Goal: Information Seeking & Learning: Learn about a topic

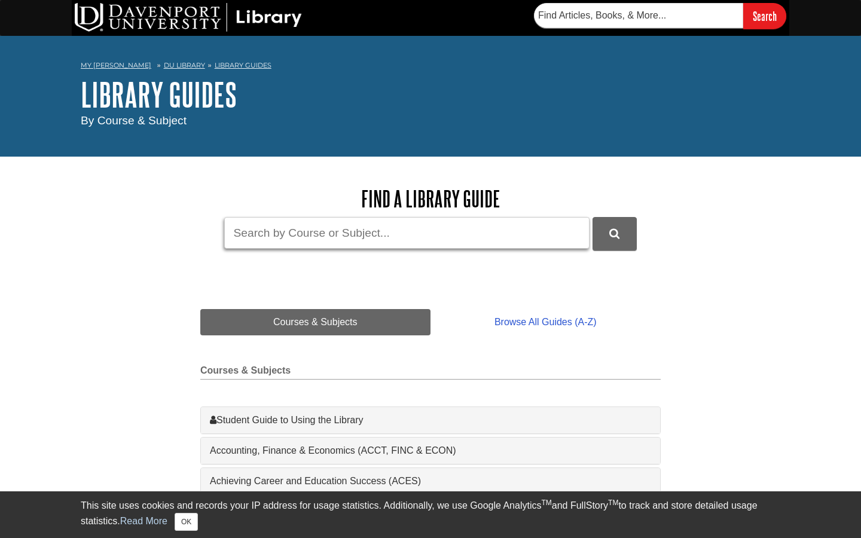
click at [352, 228] on input "Guide Search Terms" at bounding box center [406, 233] width 365 height 32
type input "bibliography"
click at [592, 217] on button "DU Library Guides Search" at bounding box center [614, 233] width 44 height 33
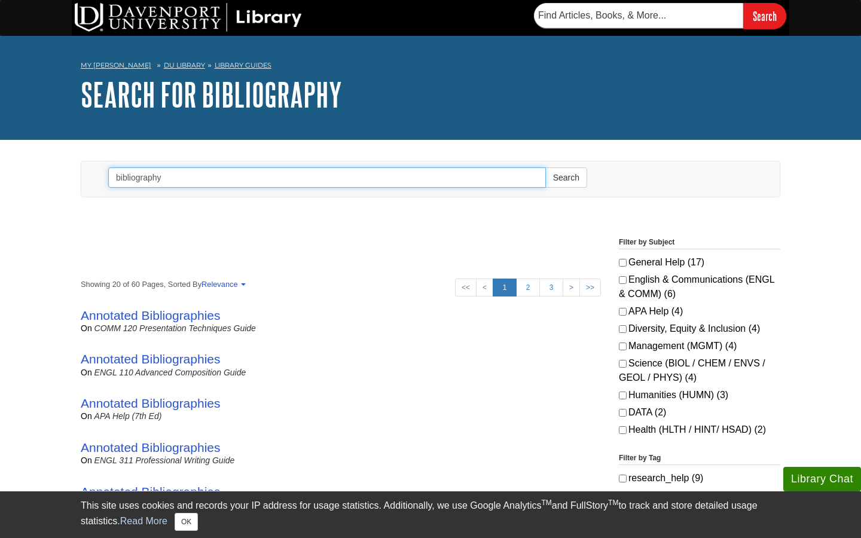
click at [182, 176] on input "bibliography" at bounding box center [327, 177] width 438 height 20
click at [545, 167] on button "Search" at bounding box center [566, 177] width 42 height 20
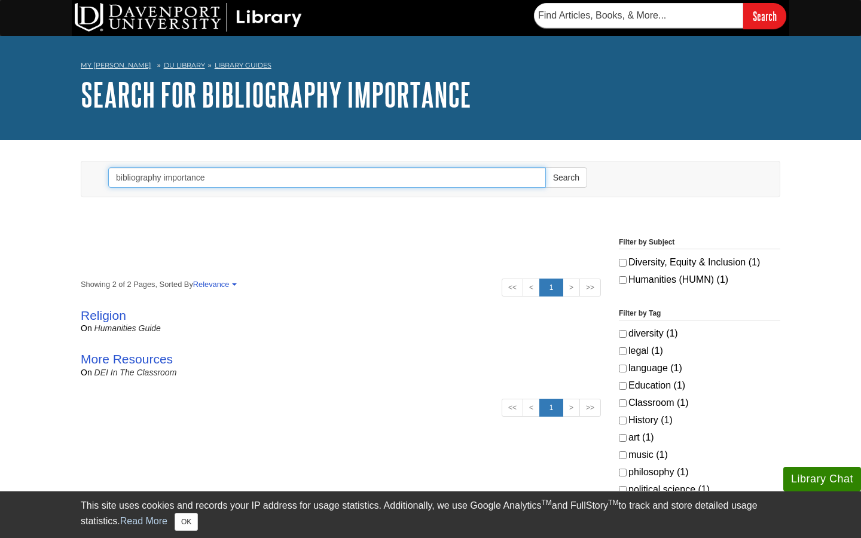
click at [181, 172] on input "bibliography importance" at bounding box center [327, 177] width 438 height 20
click at [185, 182] on input "bibliography importance" at bounding box center [327, 177] width 438 height 20
type input "bibliography"
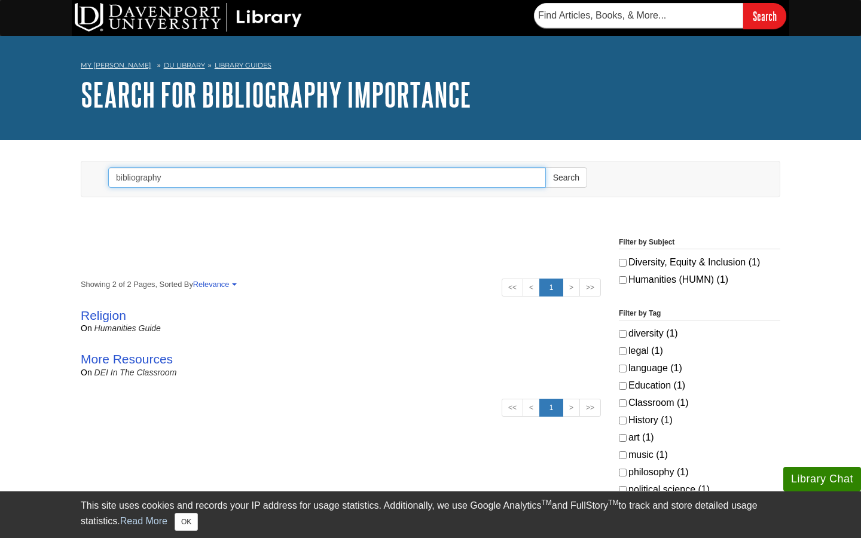
click at [545, 167] on button "Search" at bounding box center [566, 177] width 42 height 20
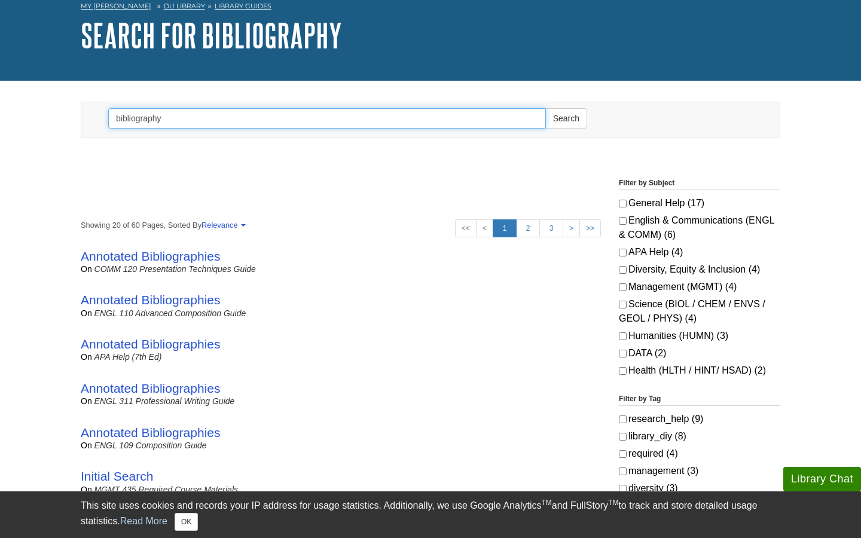
scroll to position [62, 0]
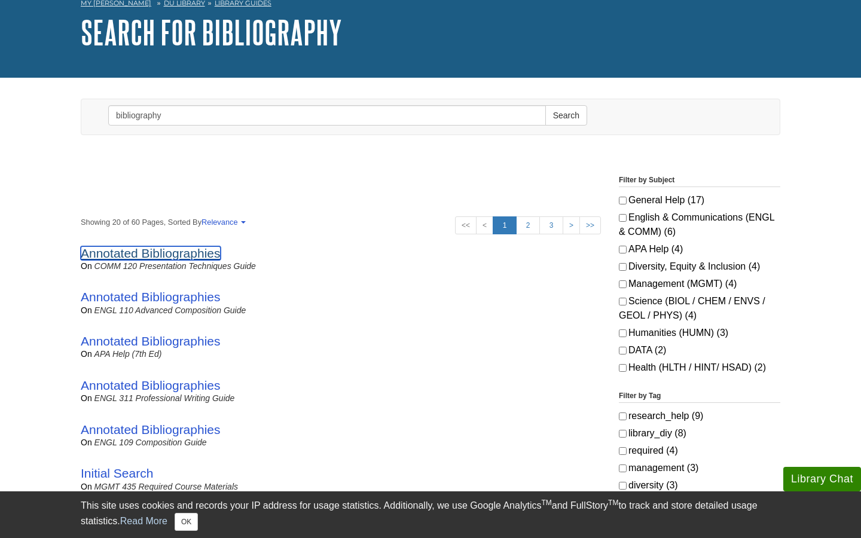
click at [184, 250] on link "Annotated Bibliographies" at bounding box center [151, 253] width 140 height 14
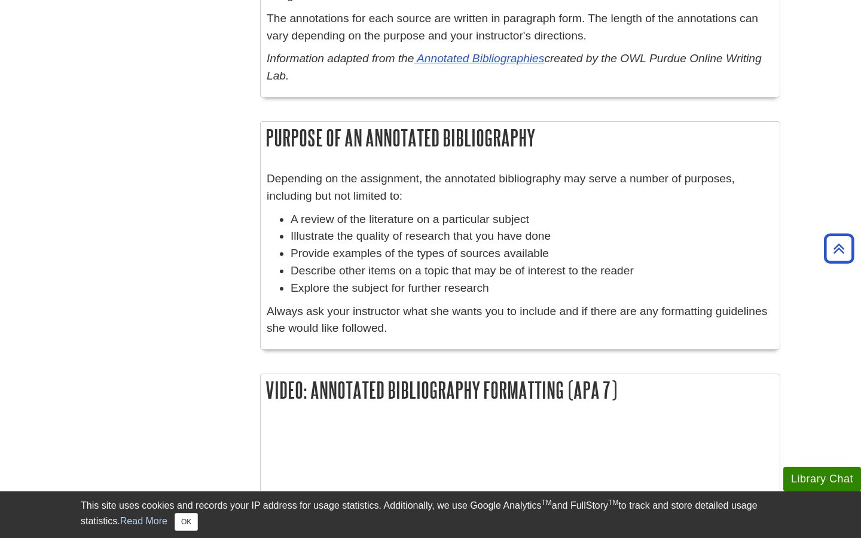
scroll to position [970, 0]
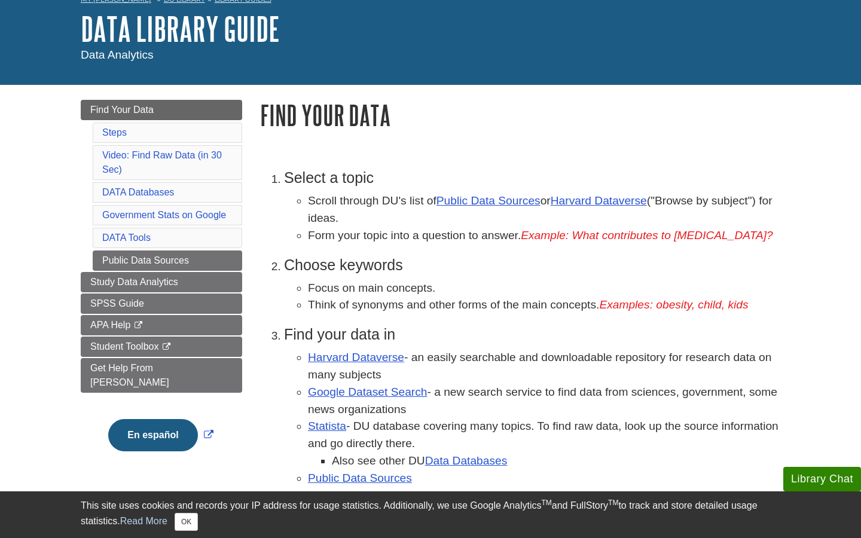
scroll to position [68, 0]
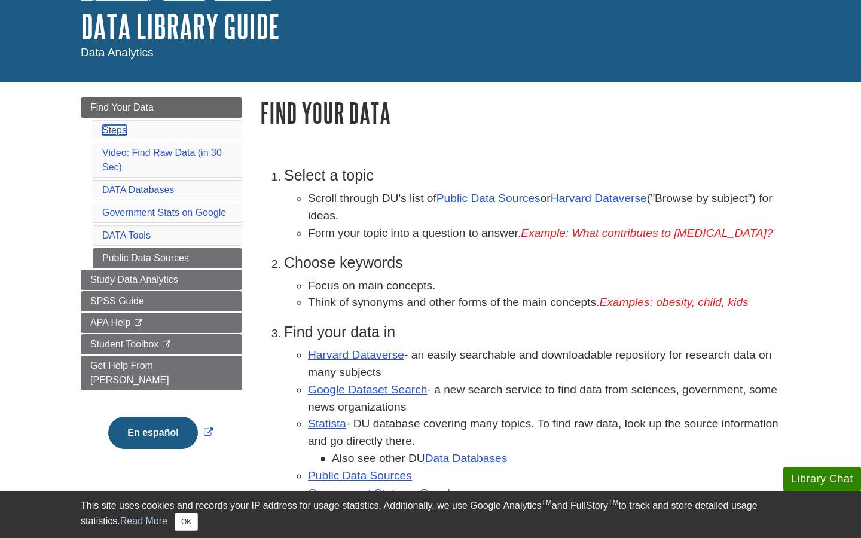
click at [112, 130] on link "Steps" at bounding box center [114, 130] width 25 height 10
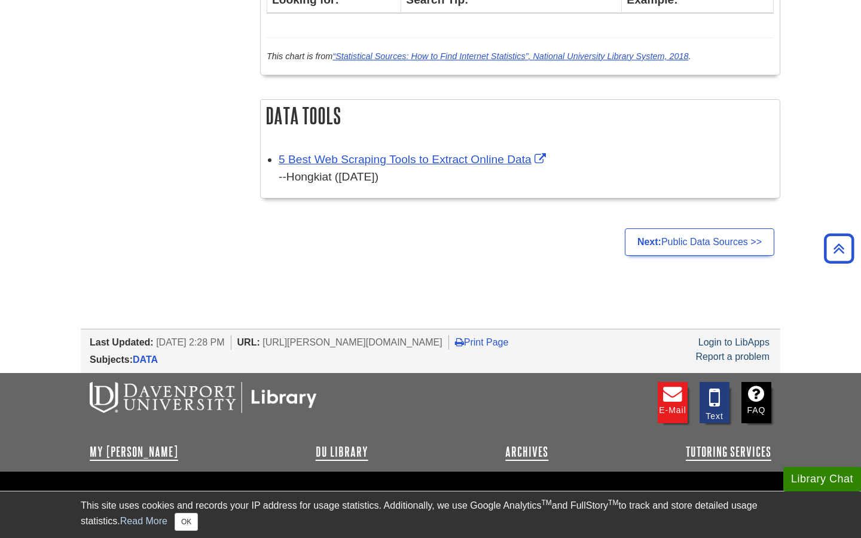
scroll to position [1649, 0]
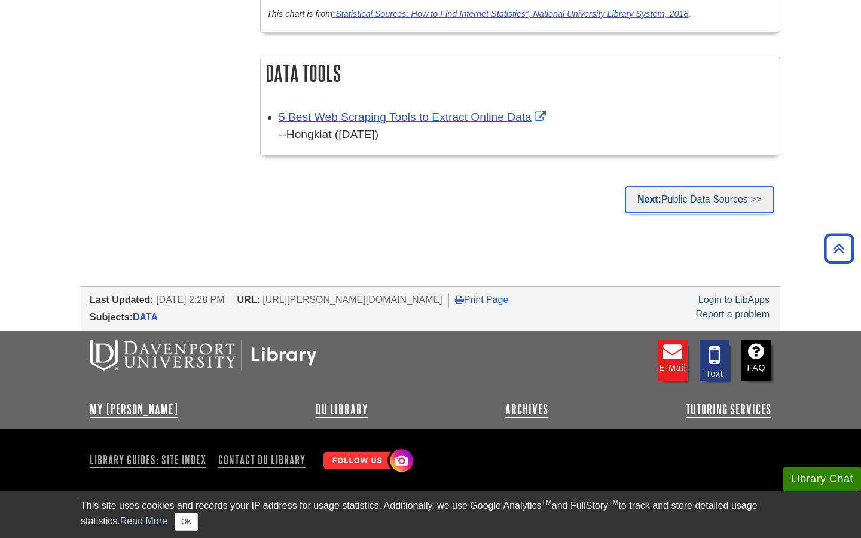
click at [675, 191] on link "Next: Public Data Sources >>" at bounding box center [699, 199] width 149 height 27
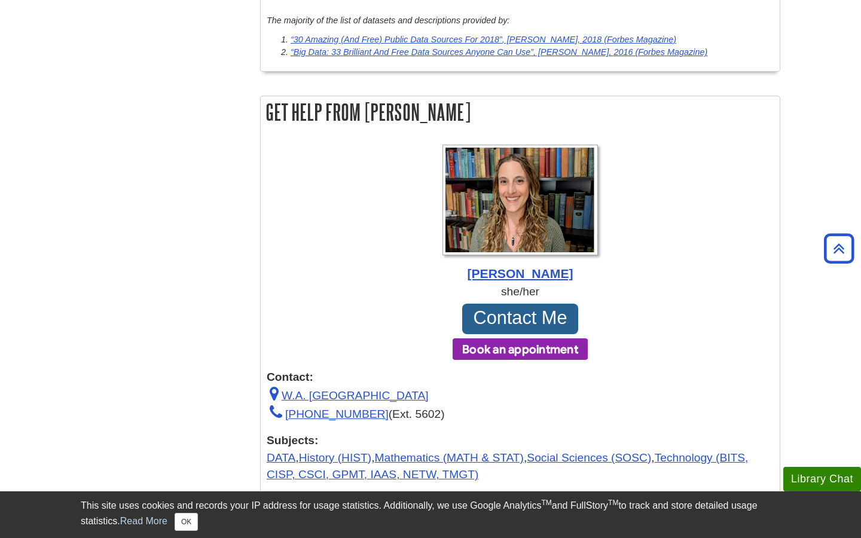
scroll to position [6640, 0]
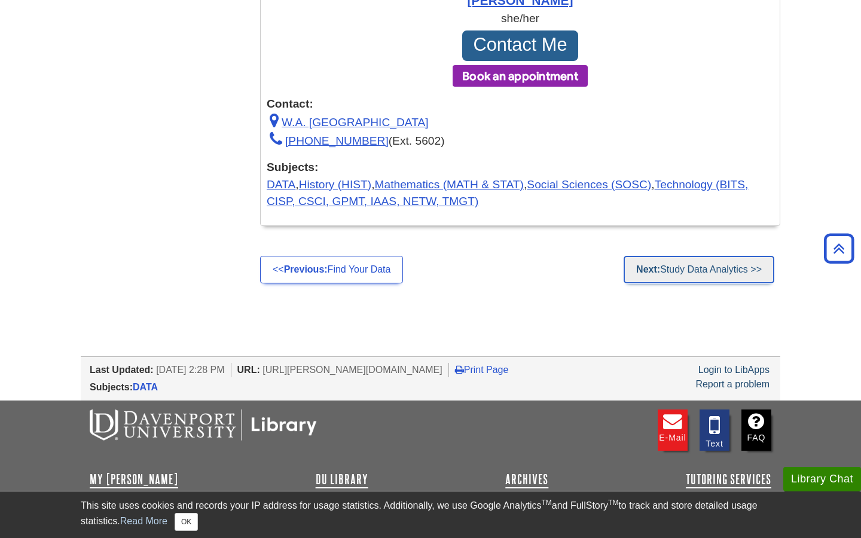
click at [671, 256] on link "Next: Study Data Analytics >>" at bounding box center [699, 269] width 151 height 27
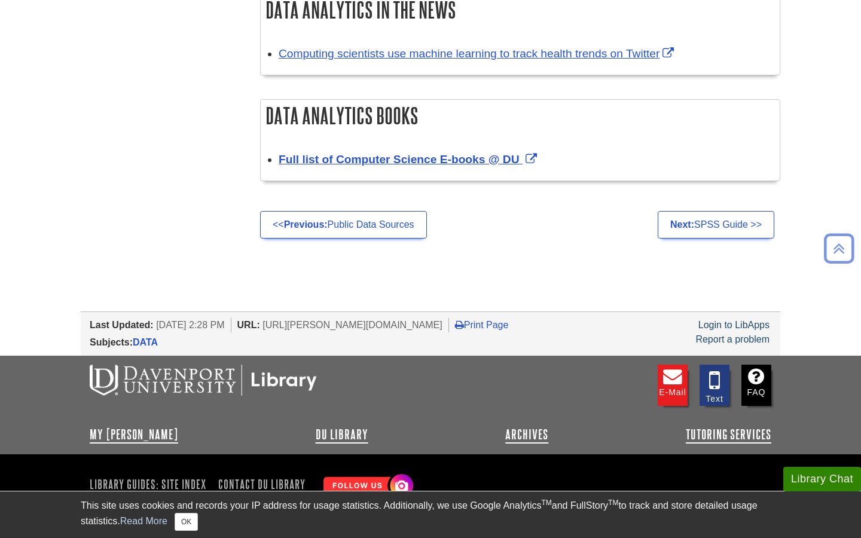
scroll to position [1313, 0]
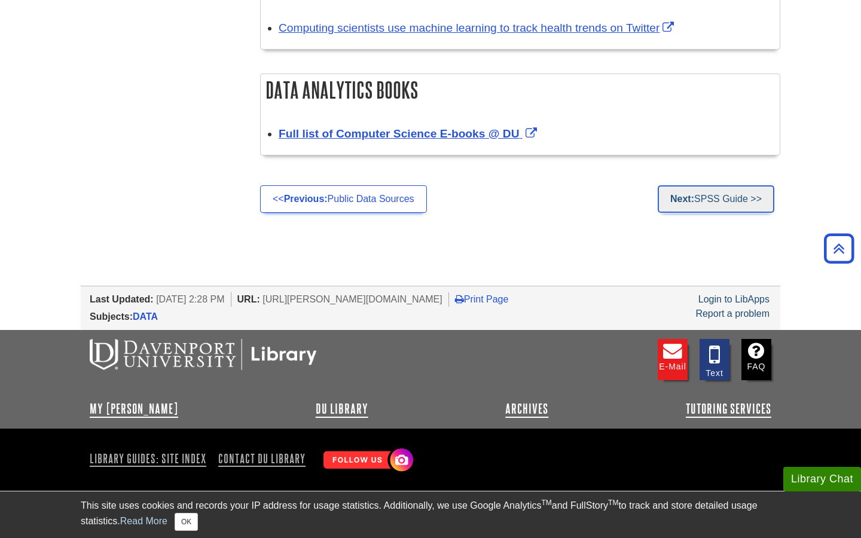
click at [696, 197] on link "Next: SPSS Guide >>" at bounding box center [716, 198] width 117 height 27
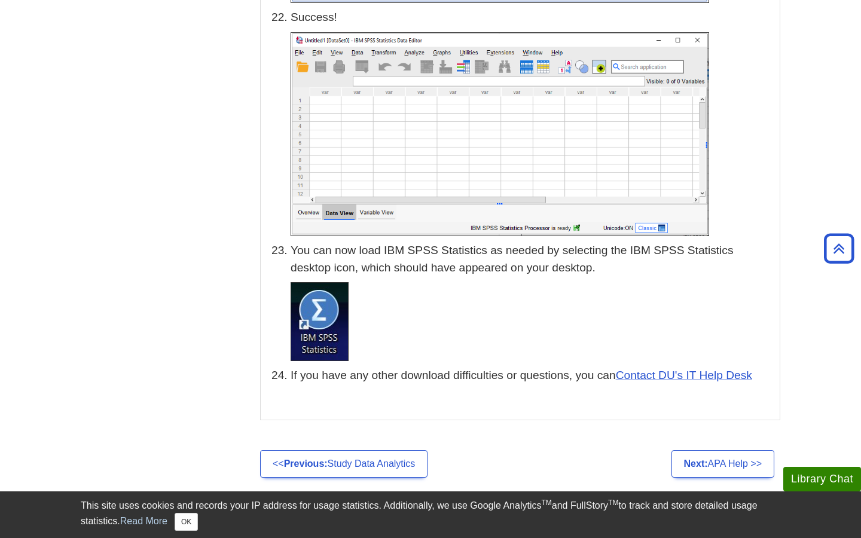
scroll to position [6053, 0]
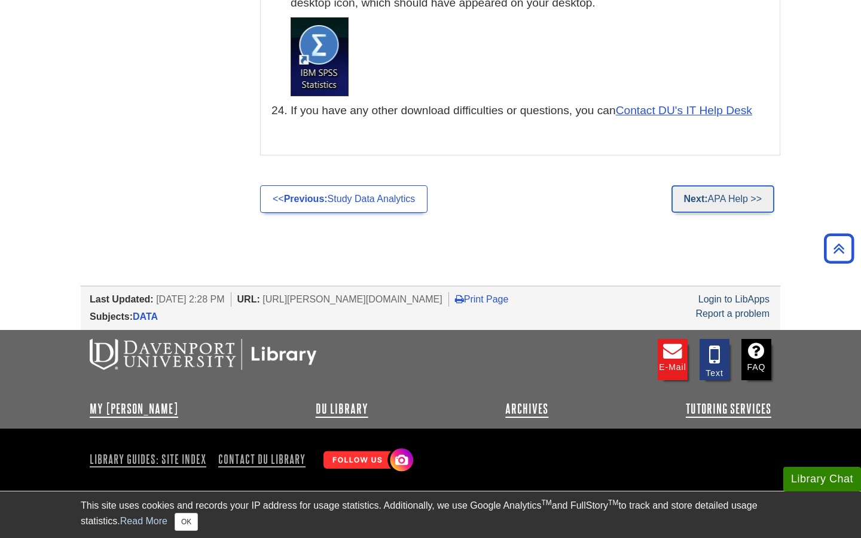
click at [705, 195] on link "Next: APA Help >>" at bounding box center [722, 198] width 103 height 27
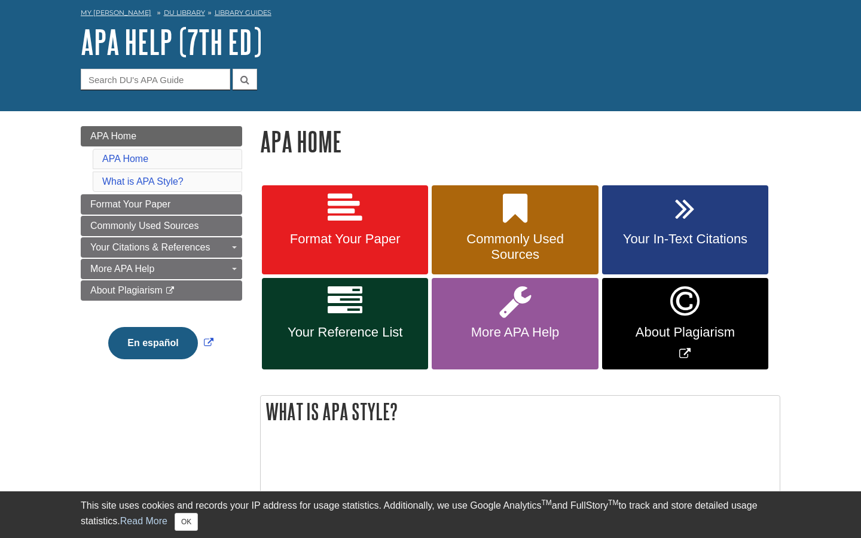
scroll to position [73, 0]
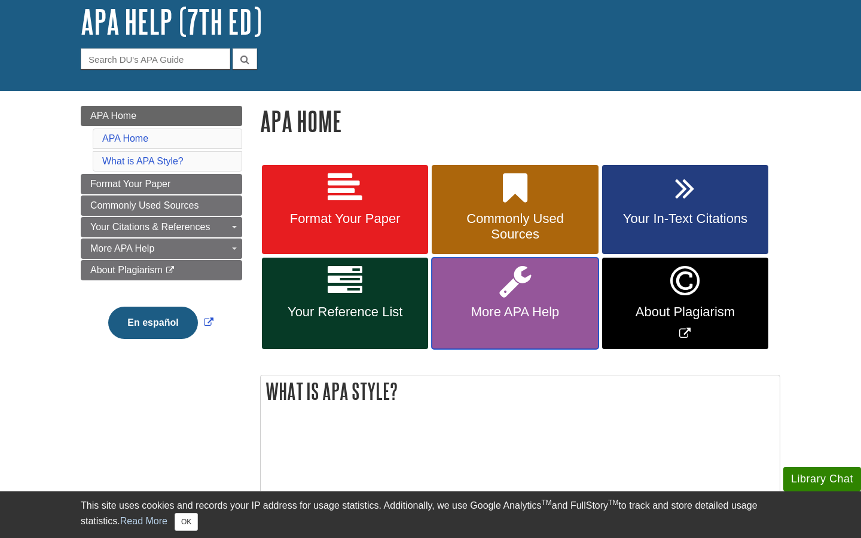
click at [488, 311] on span "More APA Help" at bounding box center [515, 312] width 148 height 16
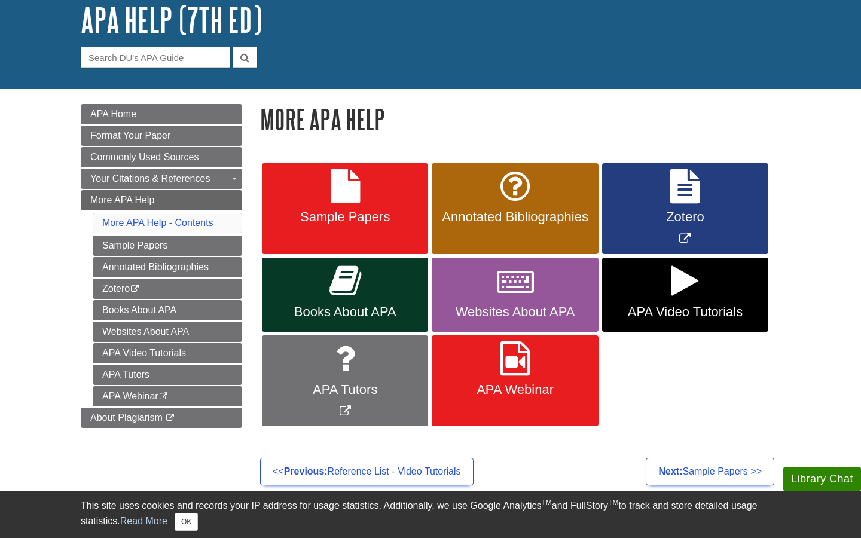
scroll to position [82, 0]
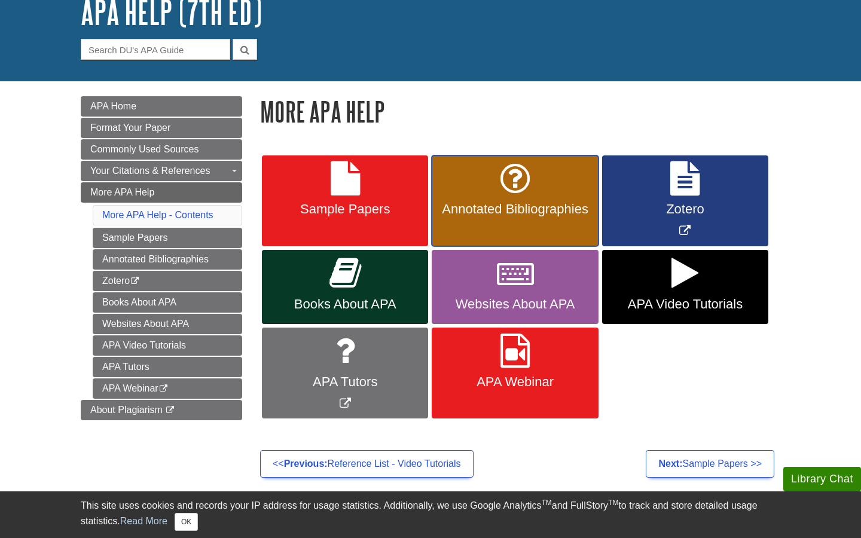
click at [514, 196] on link "Annotated Bibliographies" at bounding box center [515, 200] width 166 height 91
